Goal: Check status: Check status

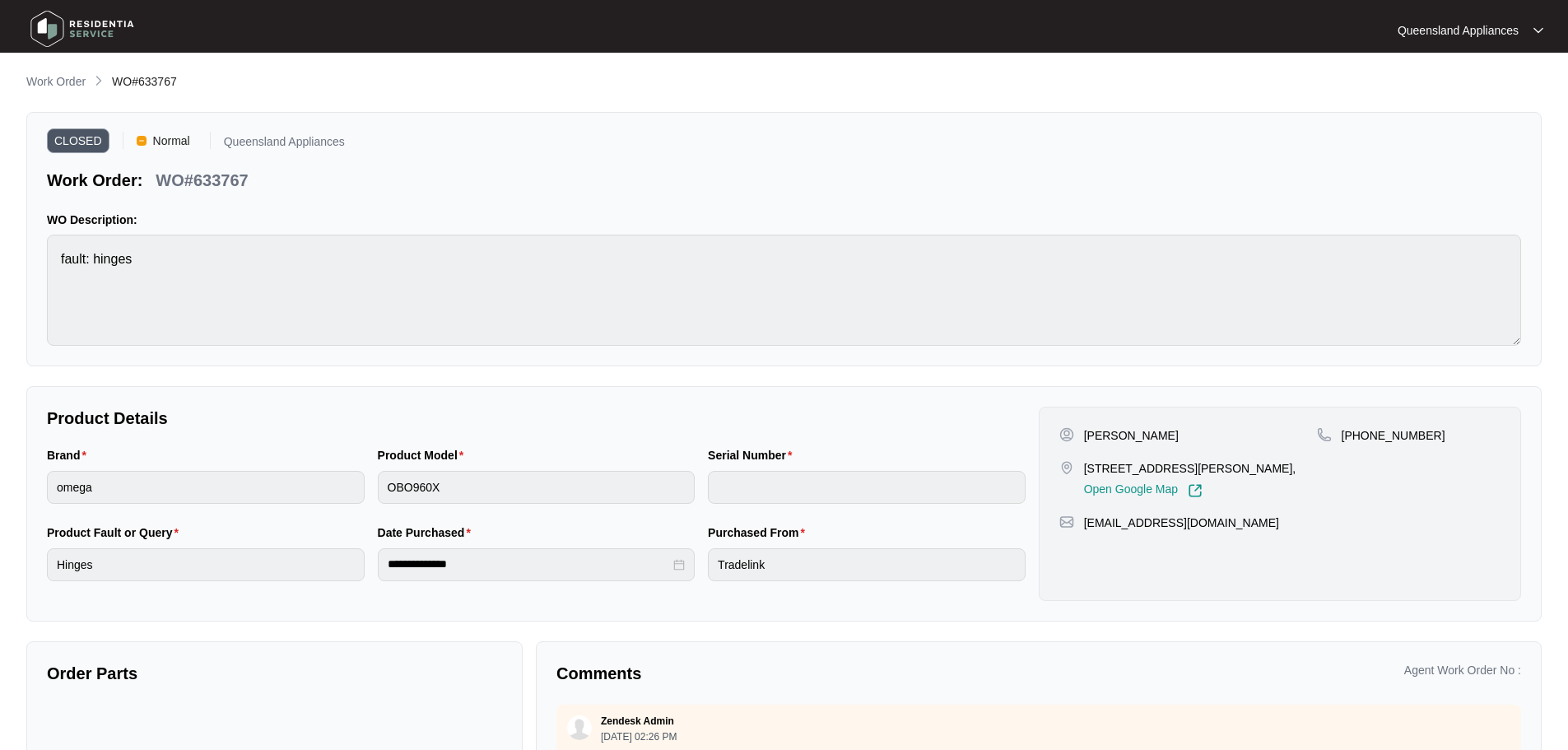
scroll to position [247, 0]
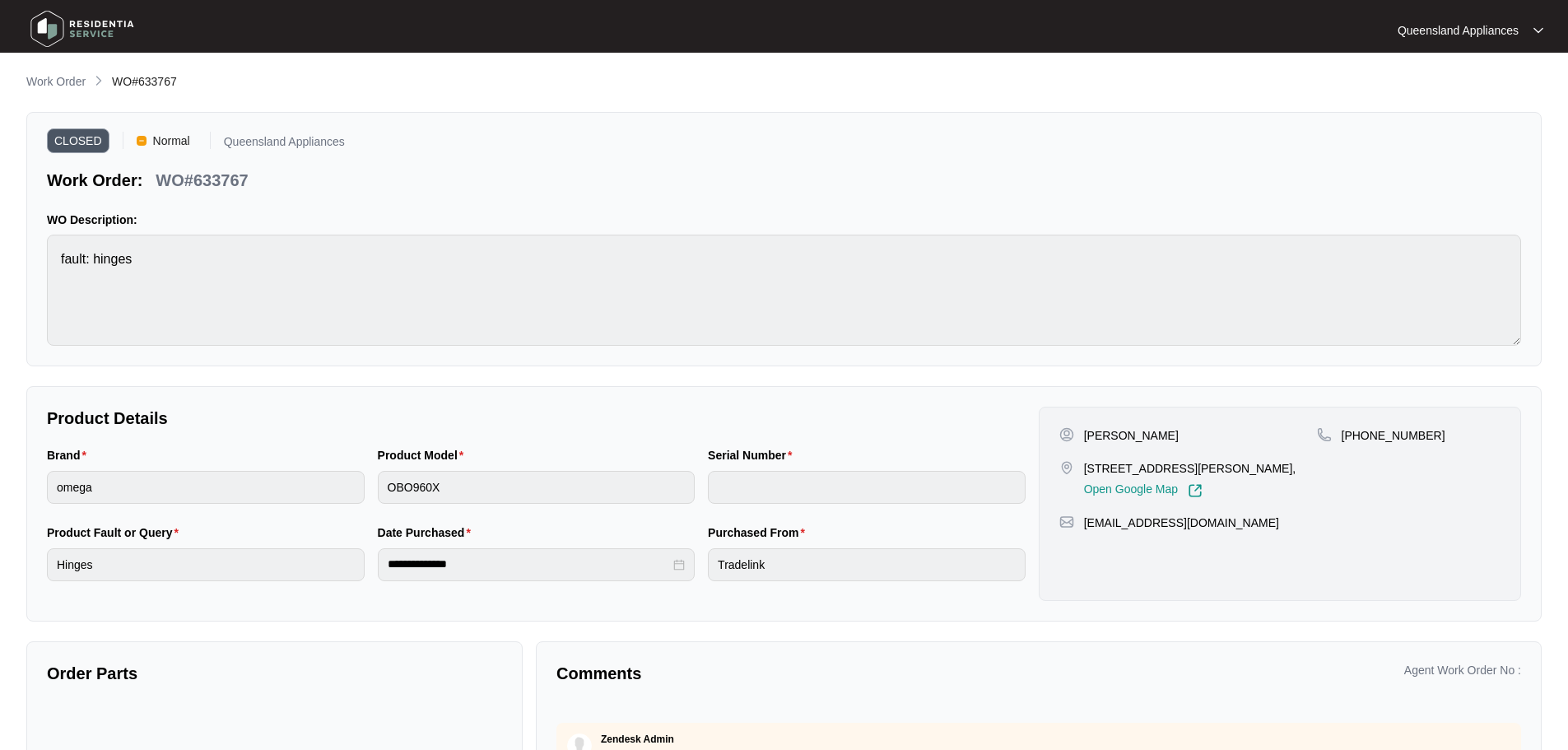
drag, startPoint x: 69, startPoint y: 77, endPoint x: 12, endPoint y: 136, distance: 82.0
click at [69, 77] on p "Work Order" at bounding box center [56, 81] width 59 height 17
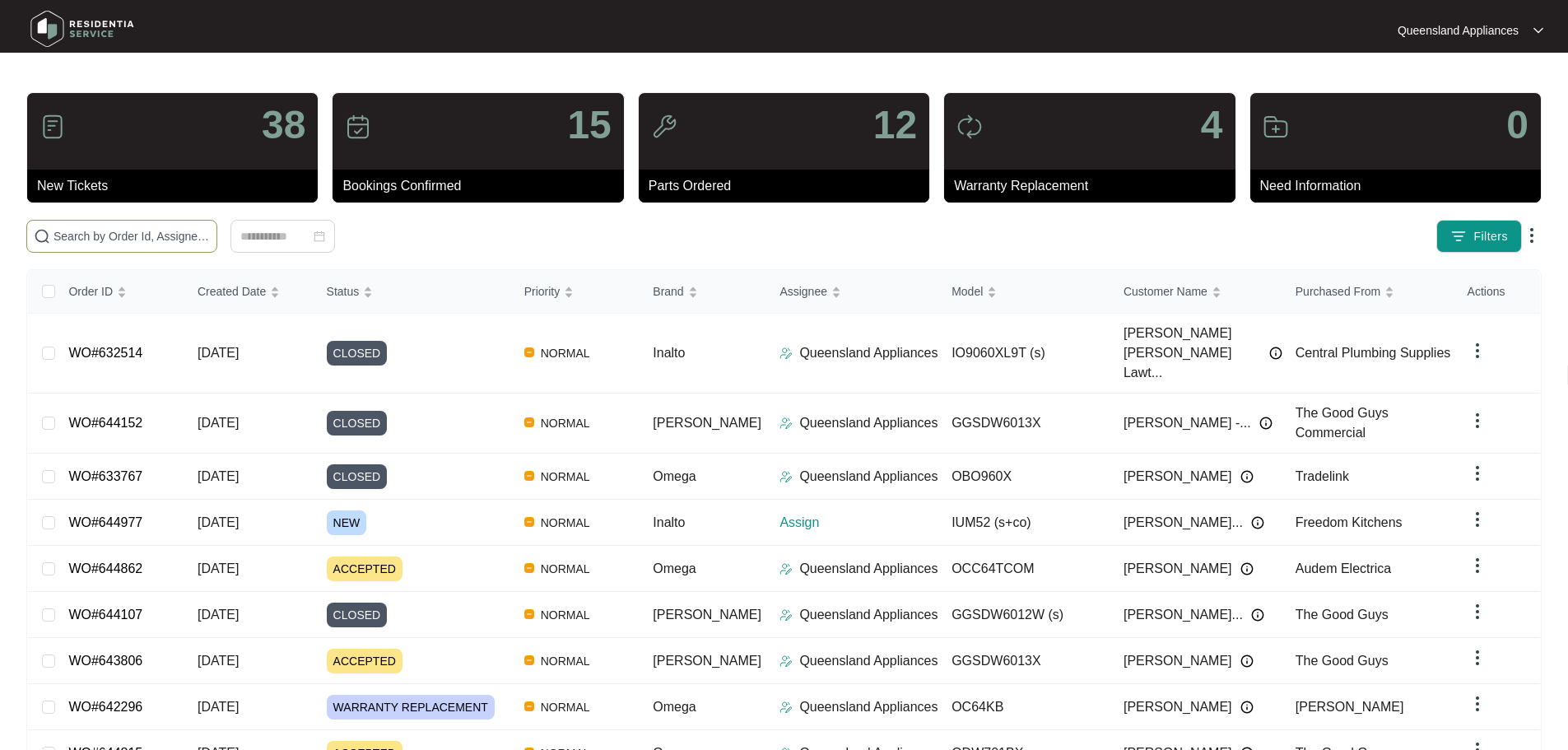
click at [175, 249] on span at bounding box center [122, 235] width 191 height 33
paste input "641860"
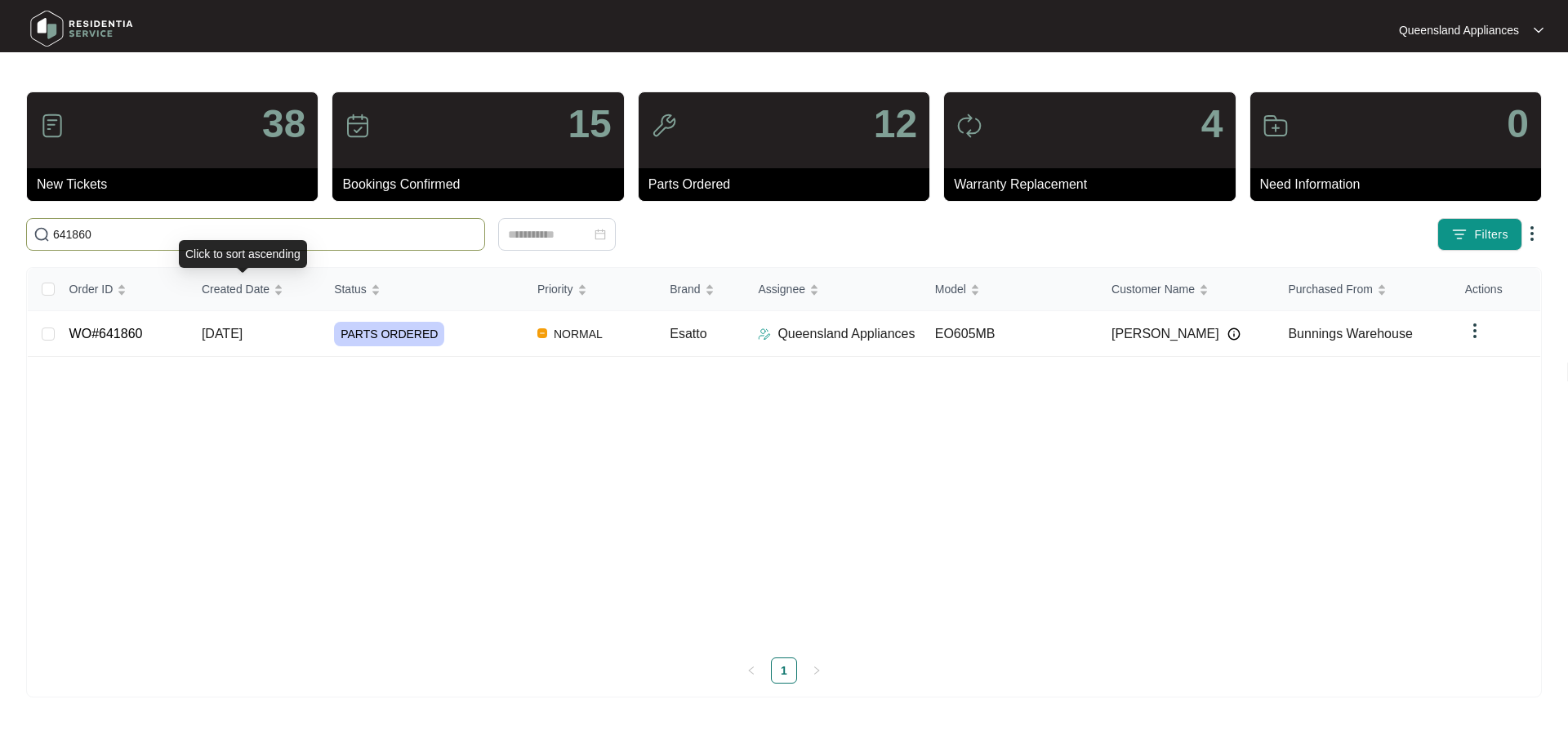
type input "641860"
click at [227, 322] on td "[DATE]" at bounding box center [254, 333] width 132 height 46
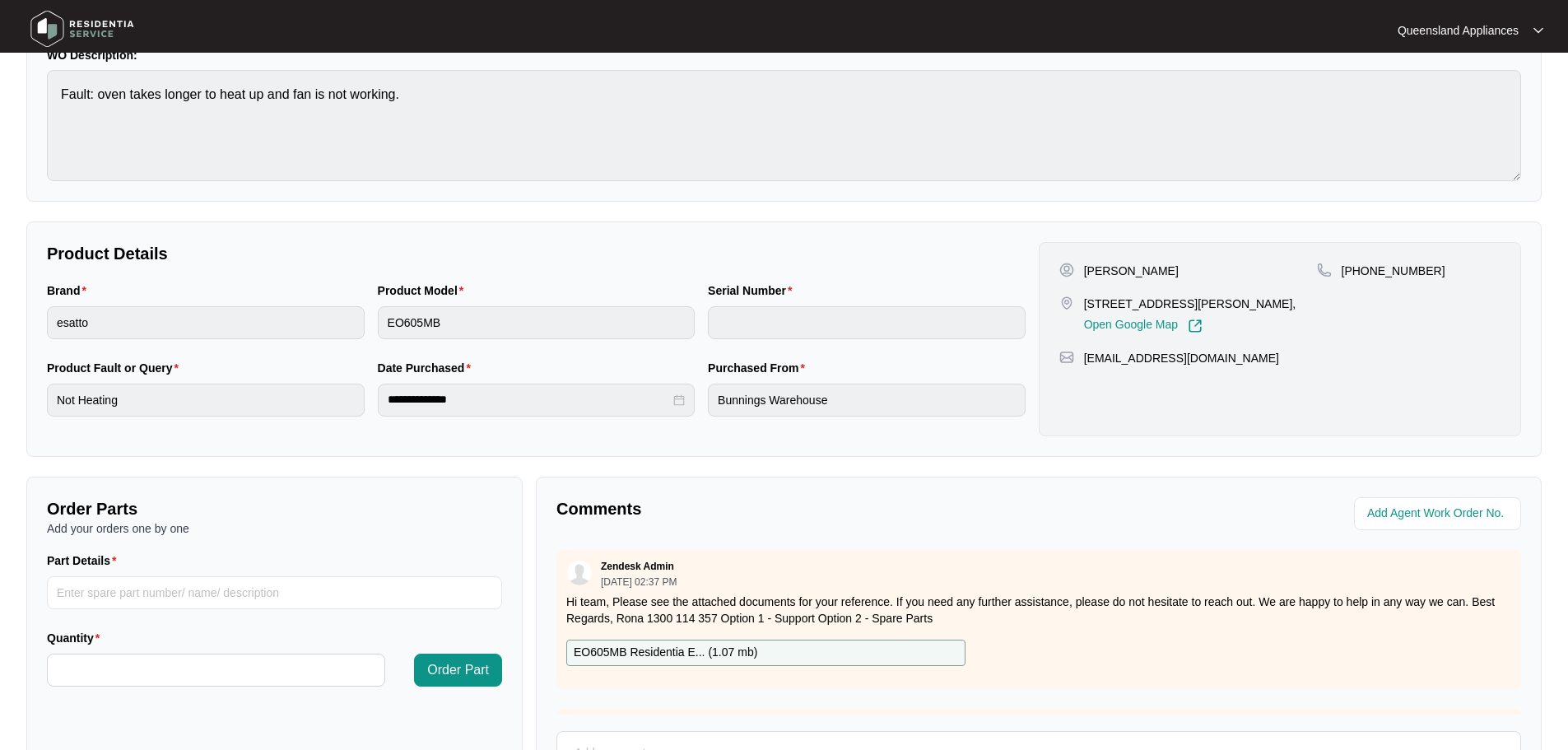
scroll to position [165, 0]
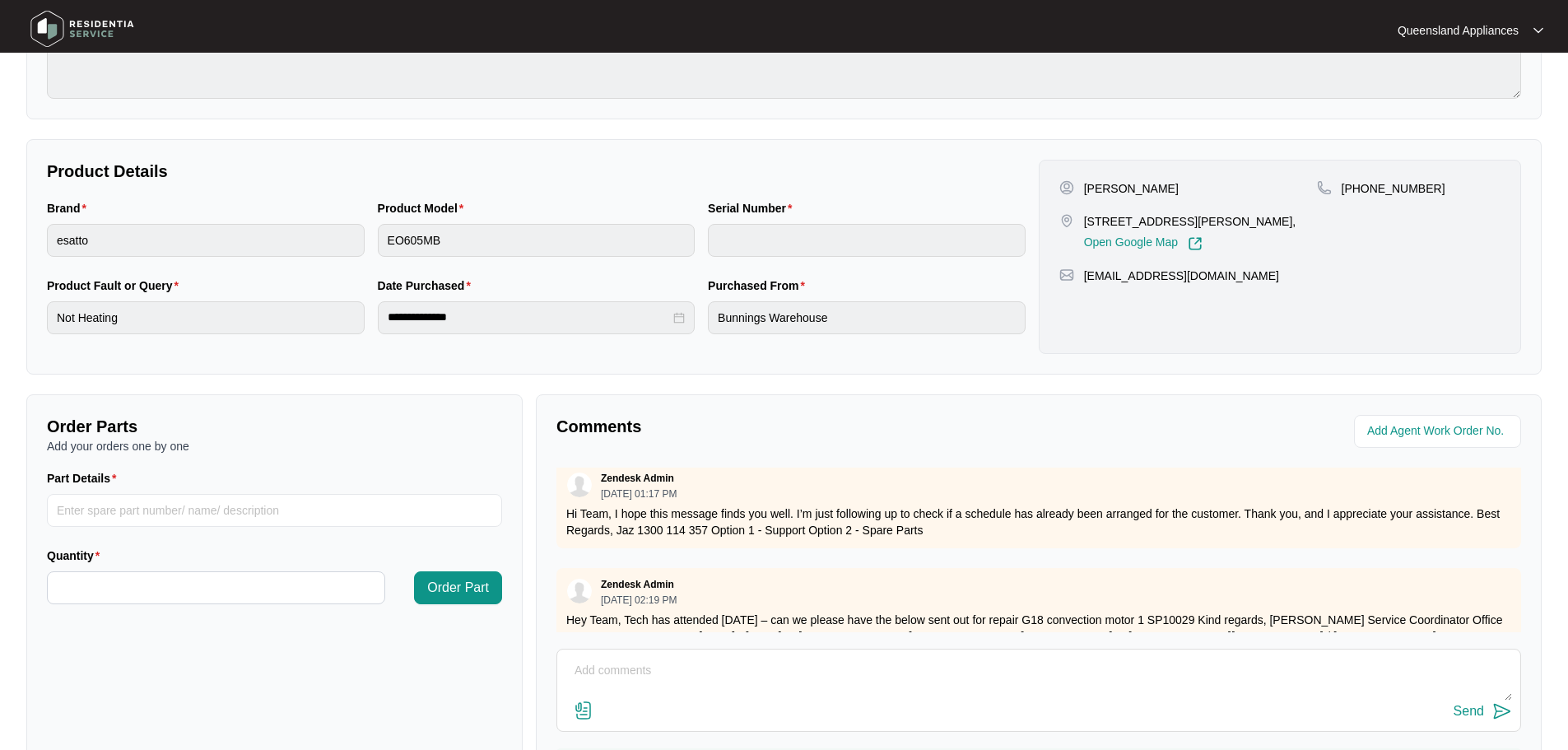
click at [675, 679] on textarea at bounding box center [1038, 679] width 947 height 42
paste textarea "Called to [PERSON_NAME] taking longer to heat up and fan not working. EO605MB. …"
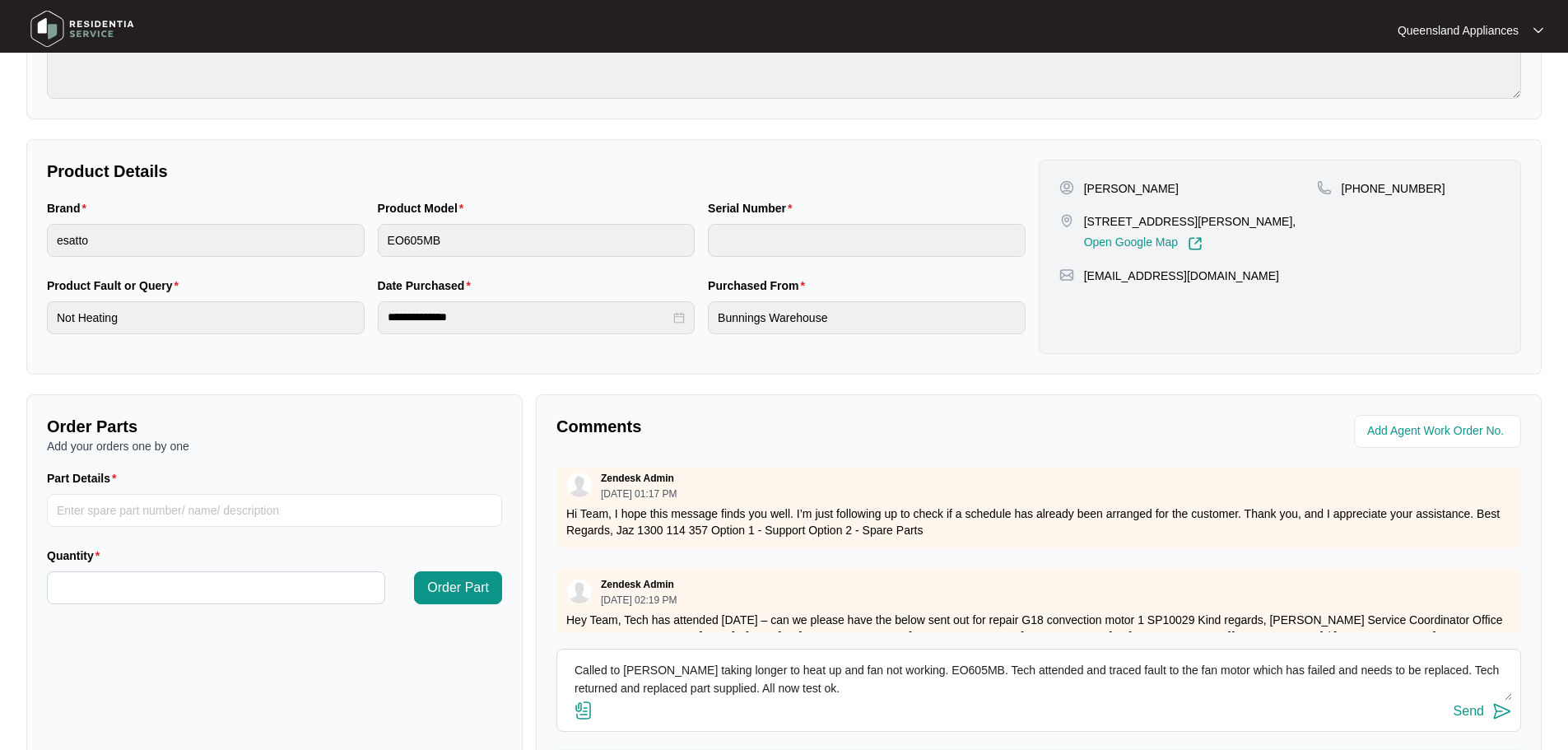
scroll to position [66, 0]
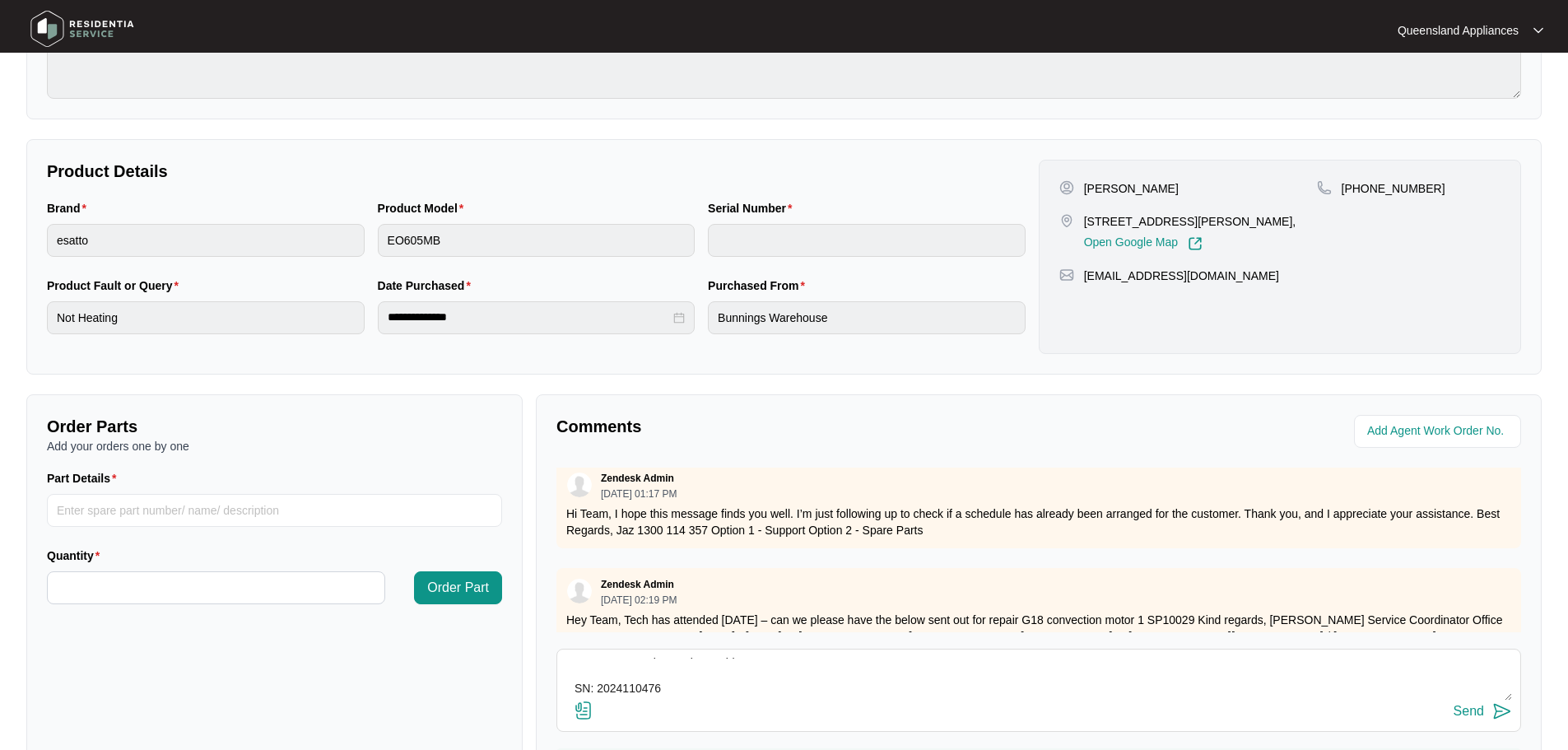
click at [649, 659] on textarea "Called to [PERSON_NAME] taking longer to heat up and fan not working. EO605MB. …" at bounding box center [1038, 679] width 947 height 42
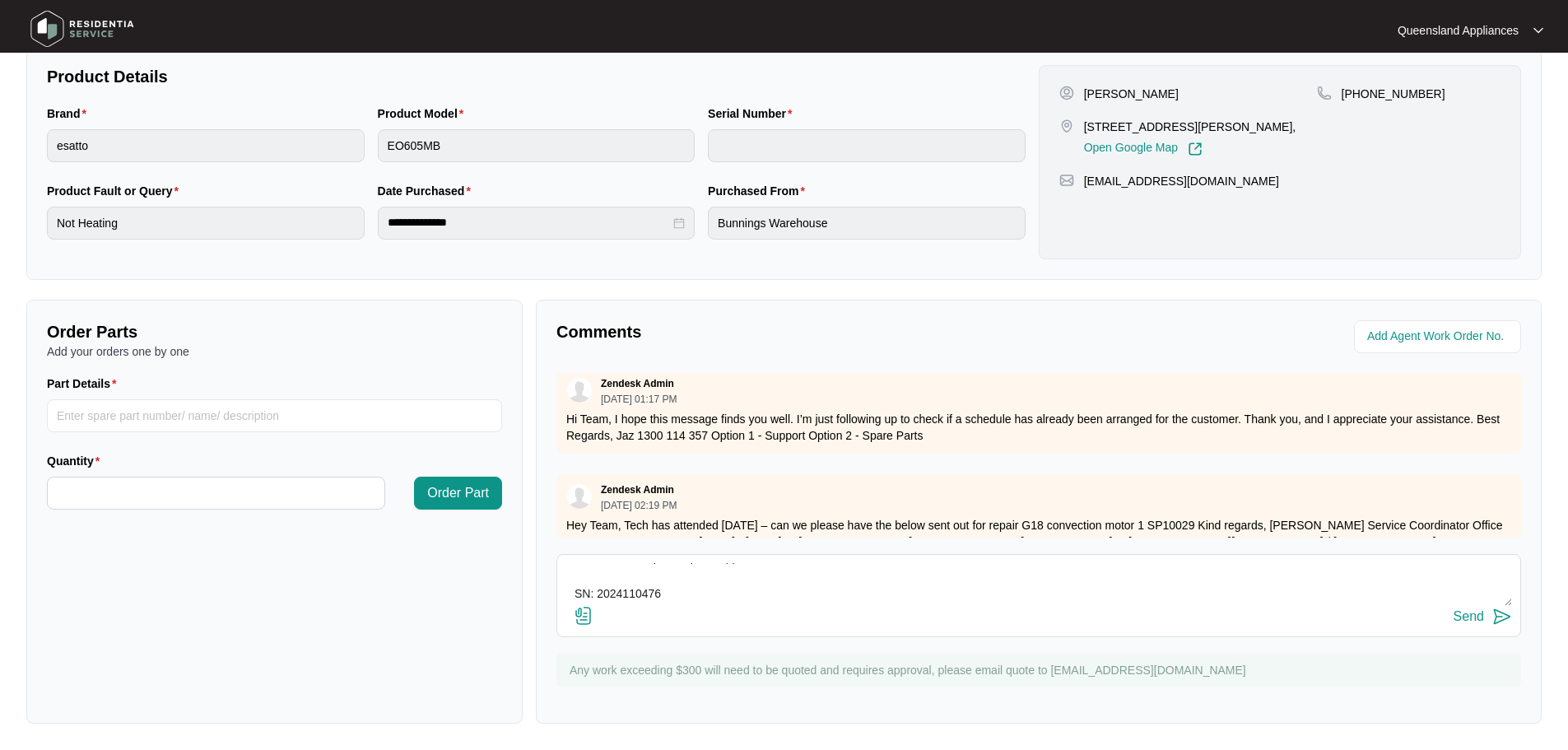
type textarea "Called to [PERSON_NAME] taking longer to heat up and fan not working. EO605MB. …"
click at [1506, 619] on img at bounding box center [1503, 617] width 20 height 20
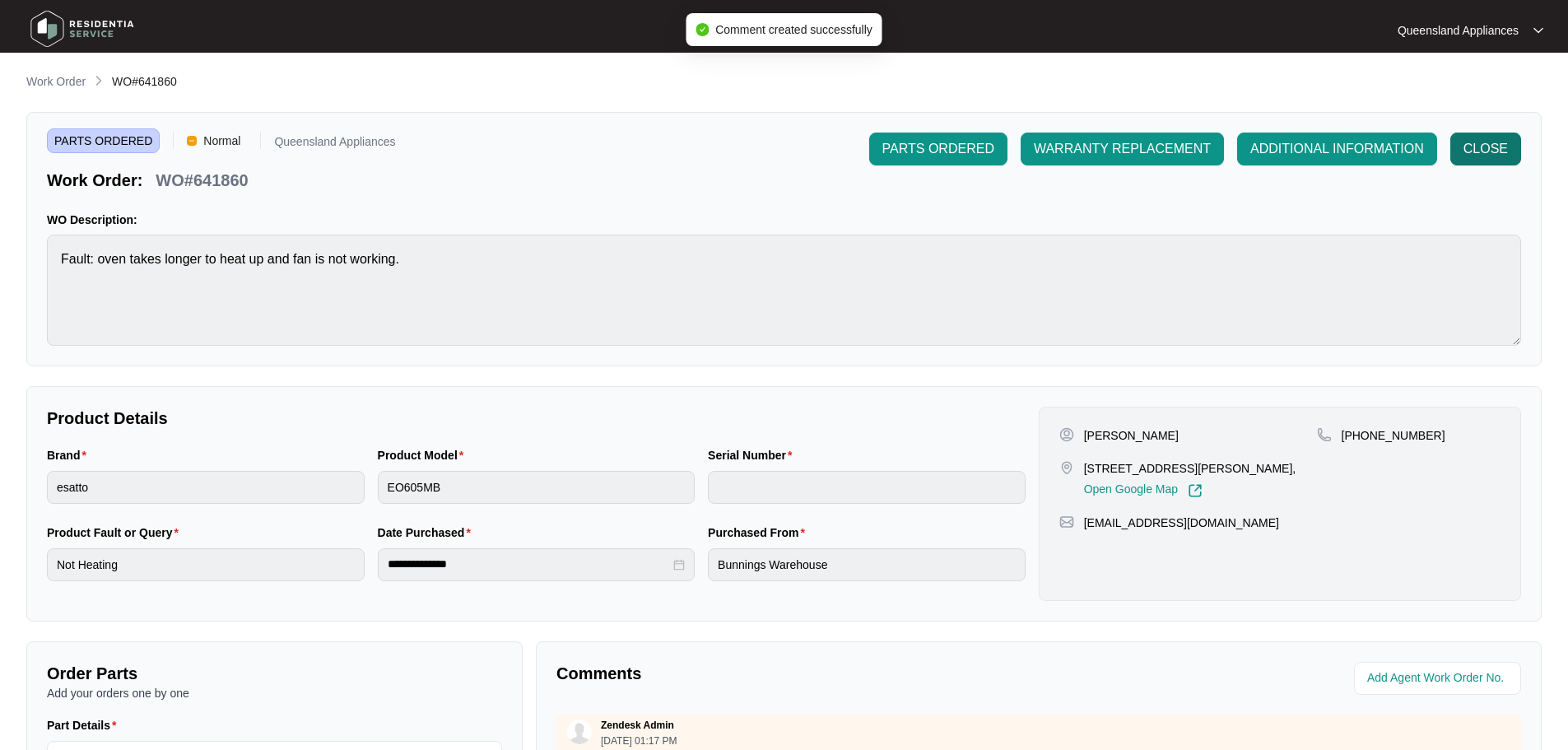
click at [1488, 147] on span "CLOSE" at bounding box center [1485, 149] width 44 height 20
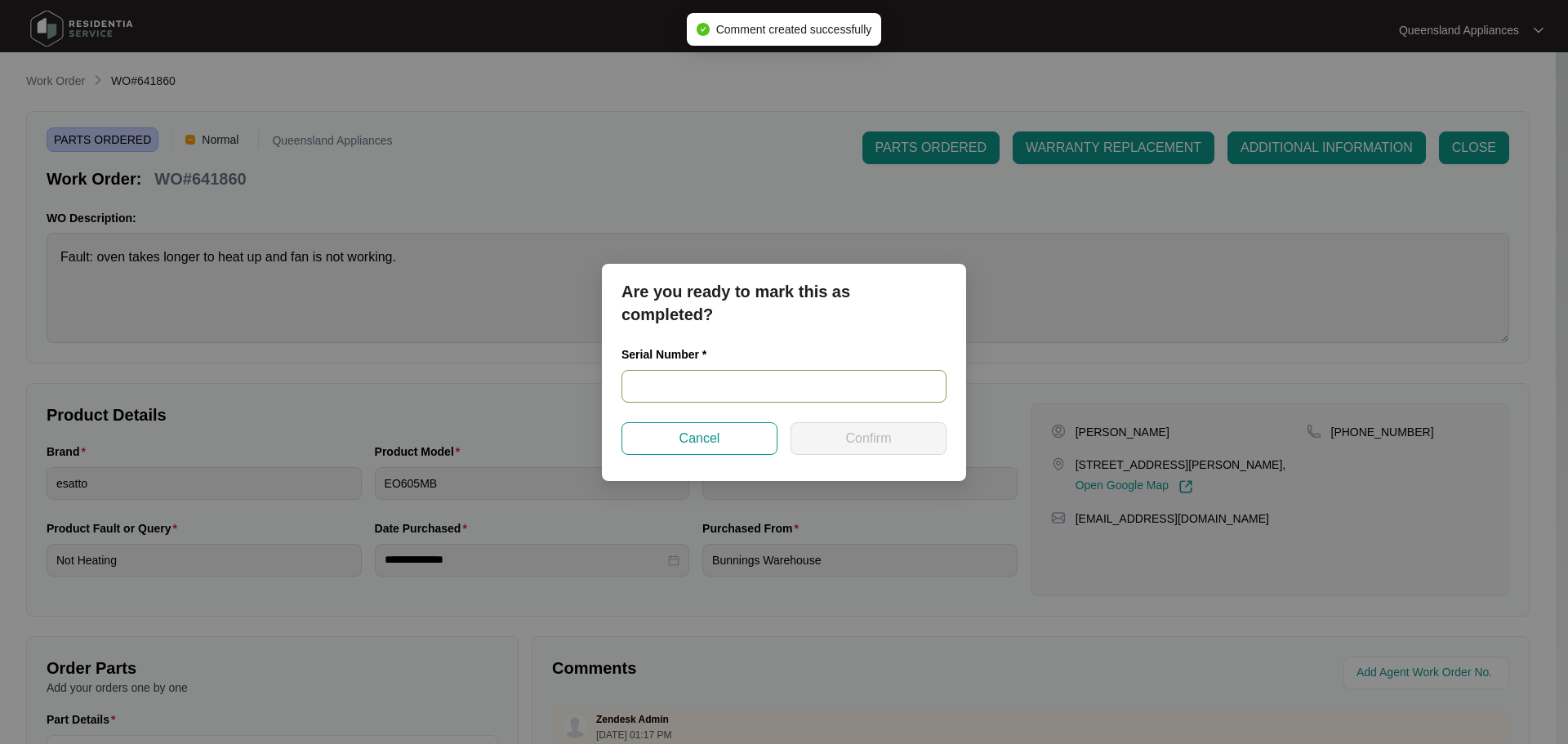
click at [699, 385] on input "text" at bounding box center [784, 385] width 325 height 32
paste input "2024110476"
type input "2024110476"
click at [858, 438] on span "Confirm" at bounding box center [867, 438] width 46 height 20
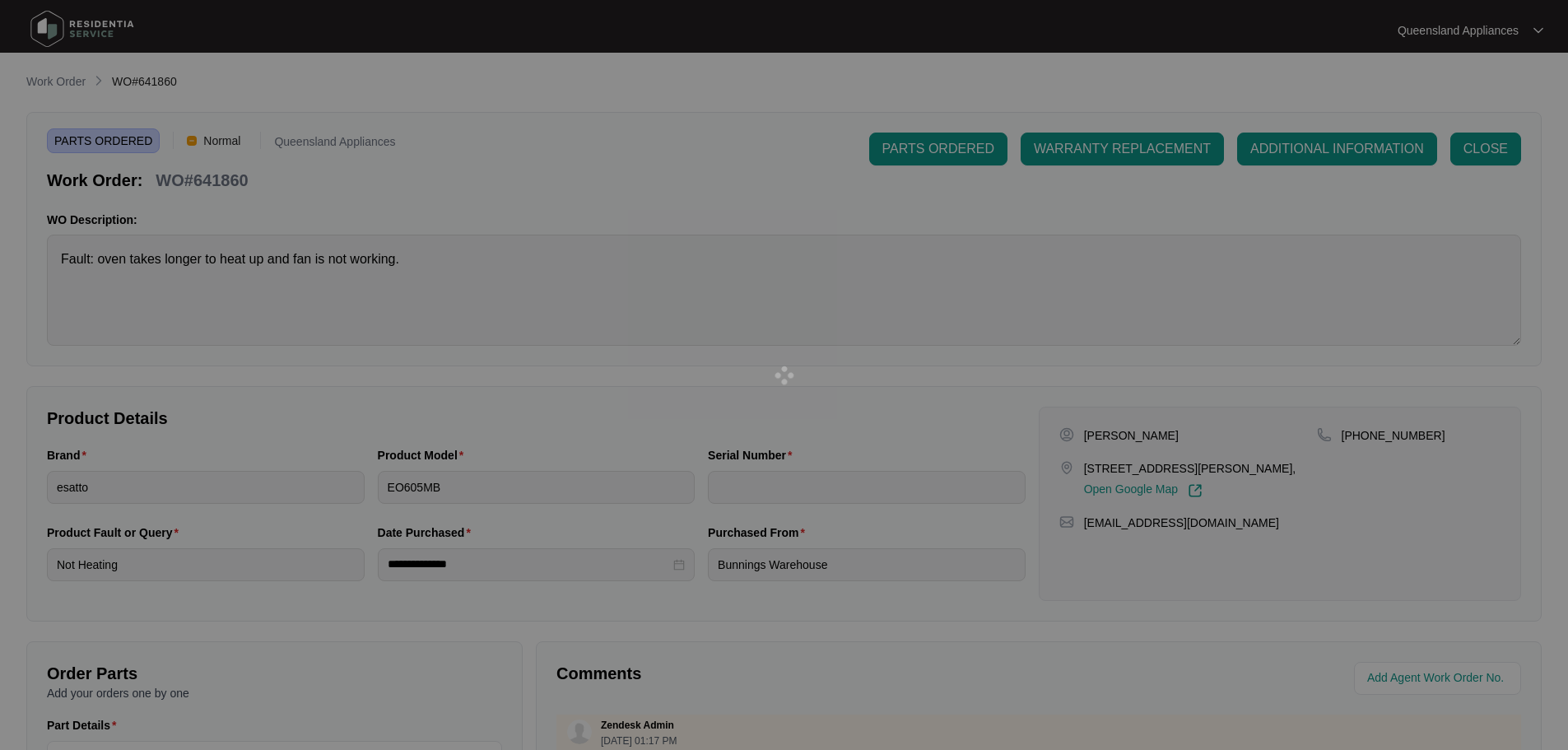
type input "2024110476"
